Goal: Find specific page/section: Find specific page/section

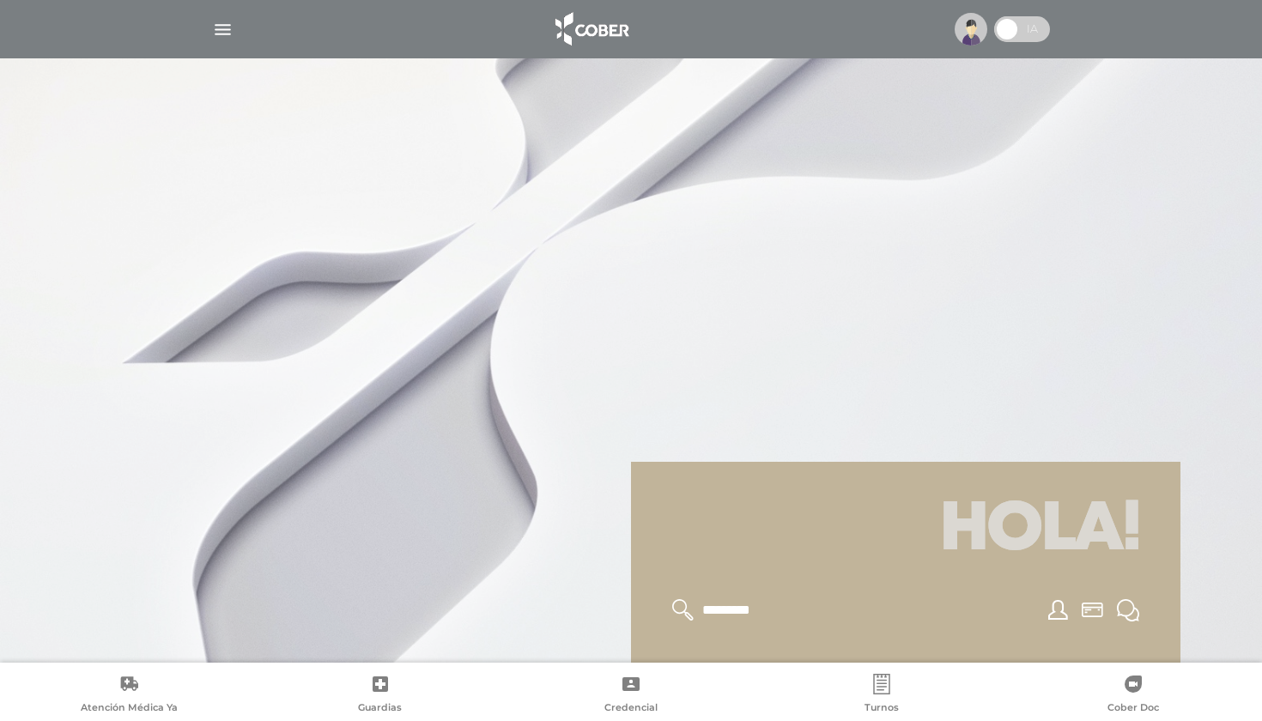
click at [223, 33] on img "button" at bounding box center [222, 29] width 21 height 21
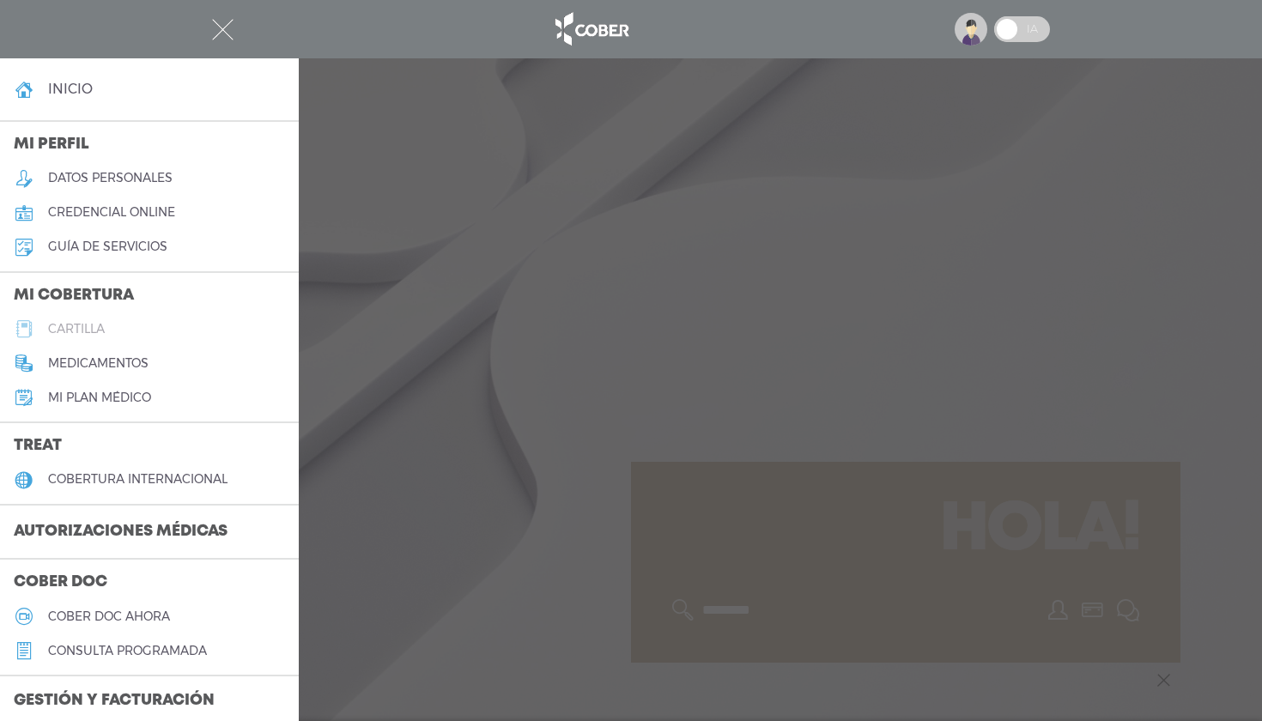
click at [91, 333] on h5 "cartilla" at bounding box center [76, 329] width 57 height 15
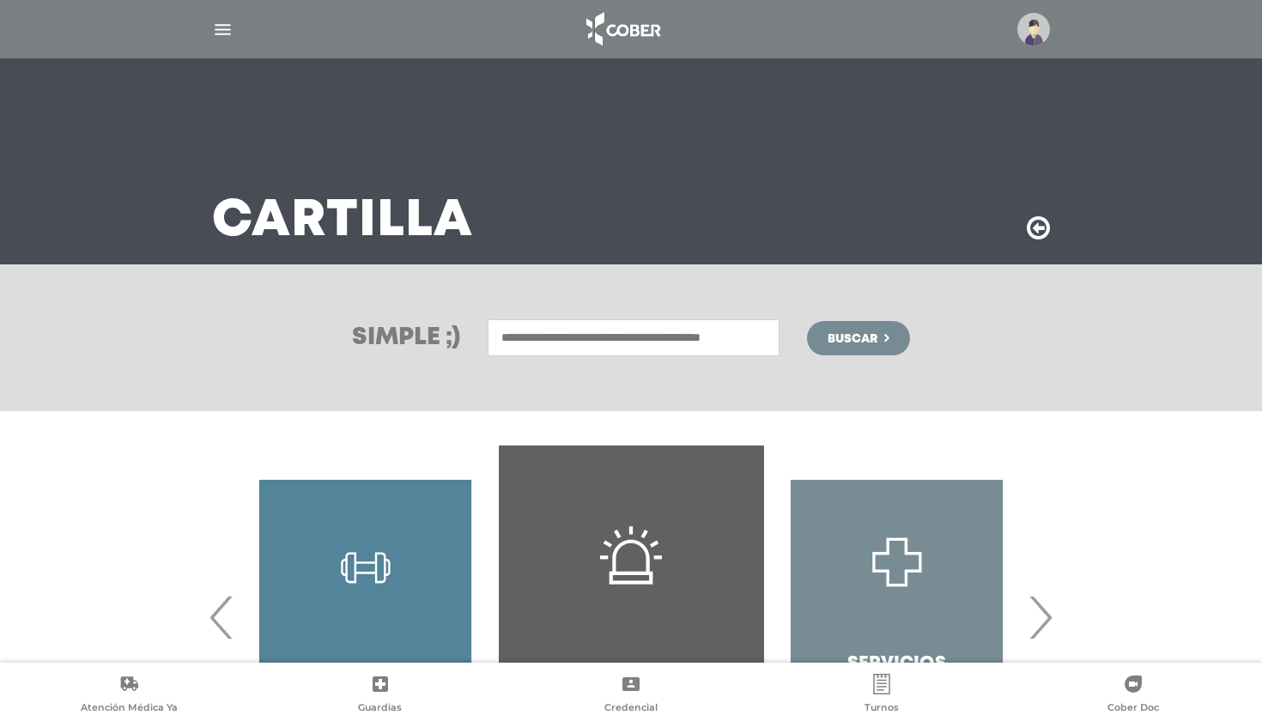
click at [585, 345] on input "text" at bounding box center [633, 337] width 292 height 37
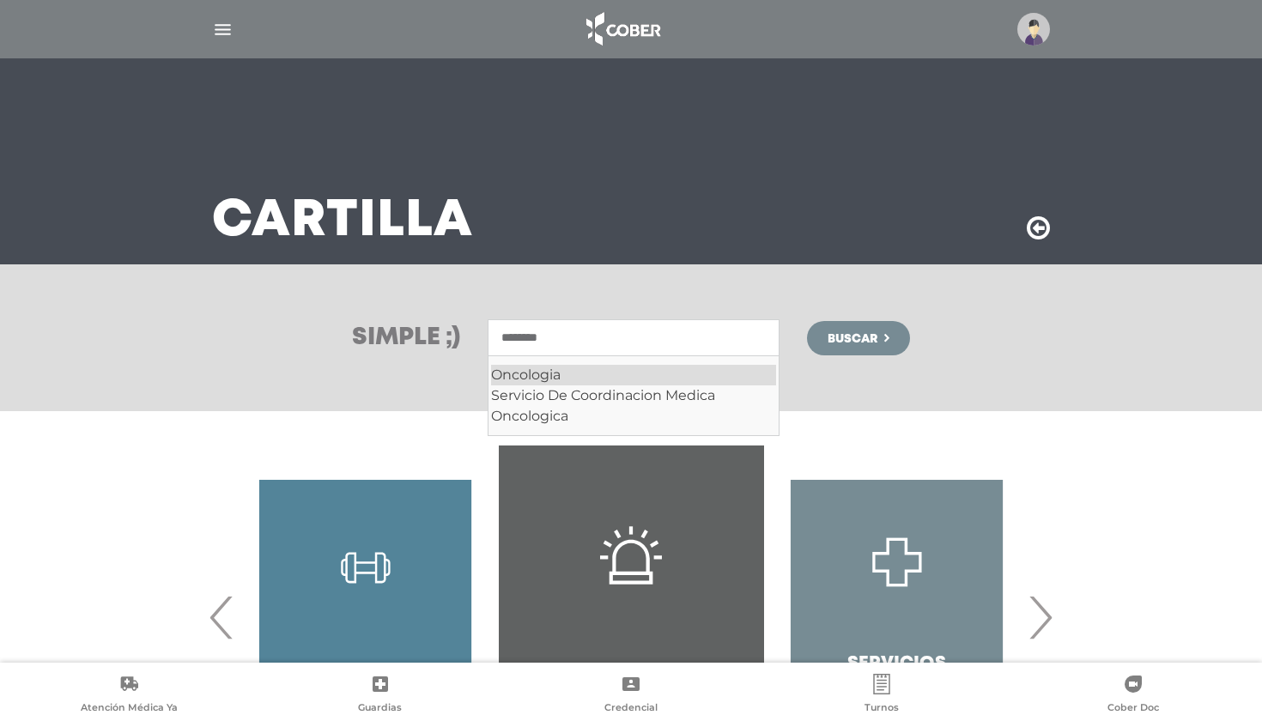
click at [537, 371] on div "Oncologia" at bounding box center [633, 375] width 285 height 21
type input "*********"
click at [877, 340] on span "Buscar" at bounding box center [852, 339] width 50 height 12
